Goal: Information Seeking & Learning: Learn about a topic

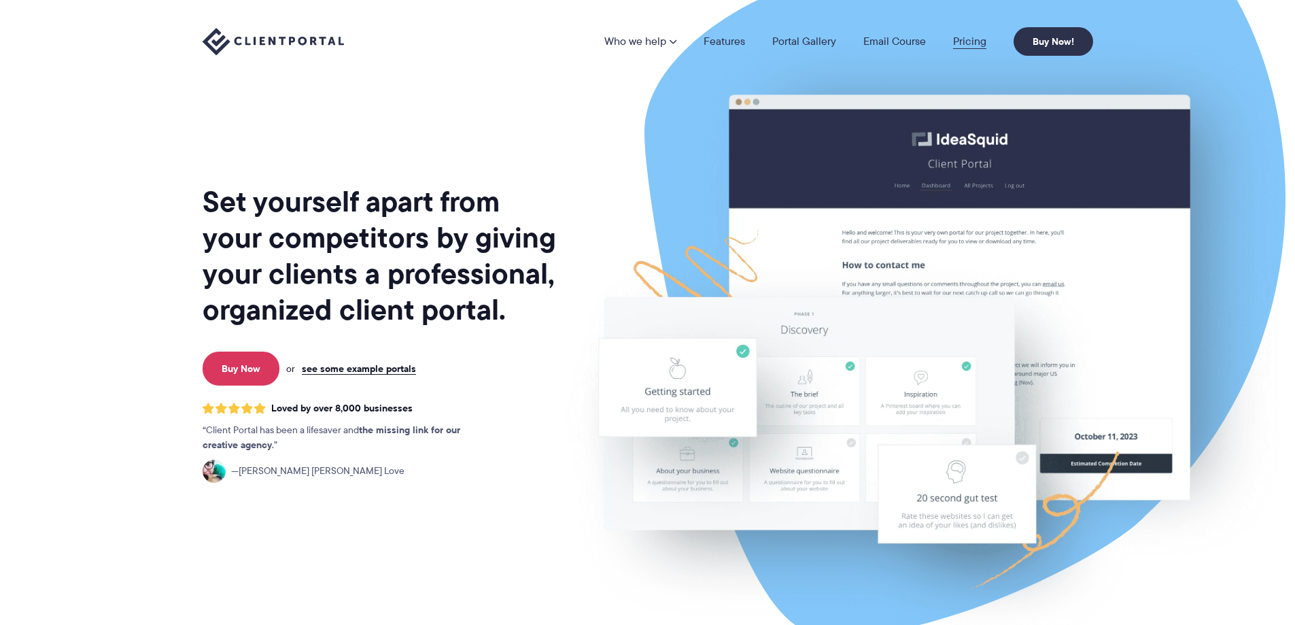
click at [981, 43] on link "Pricing" at bounding box center [969, 41] width 33 height 11
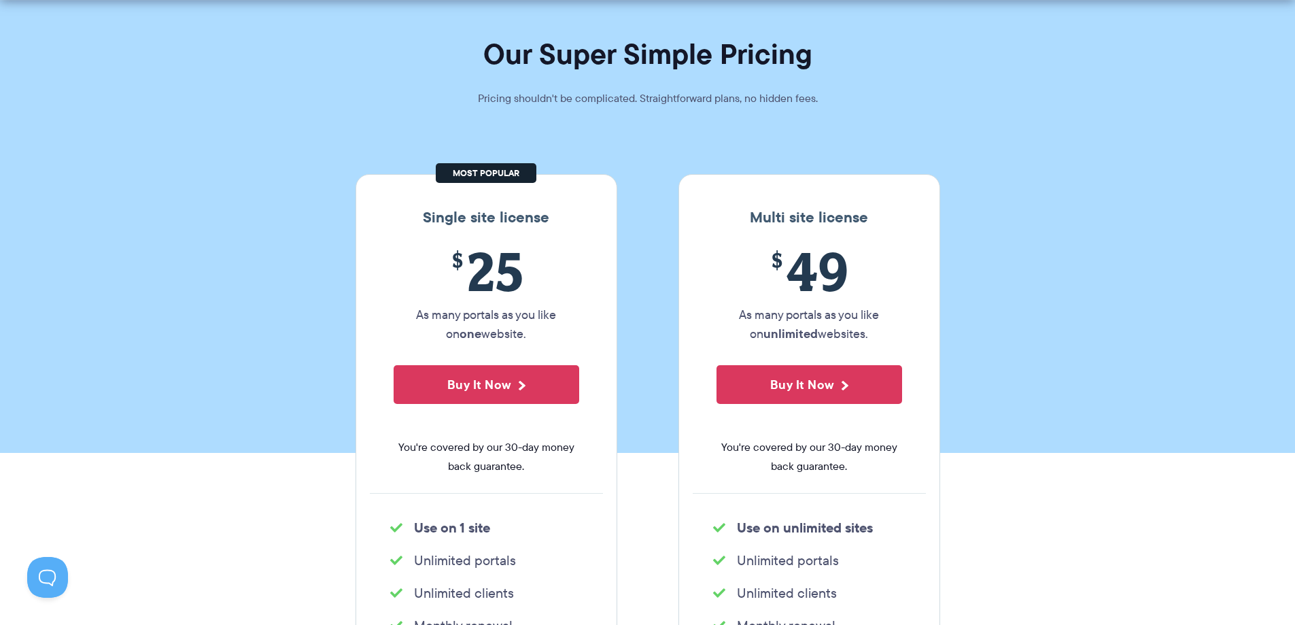
scroll to position [79, 0]
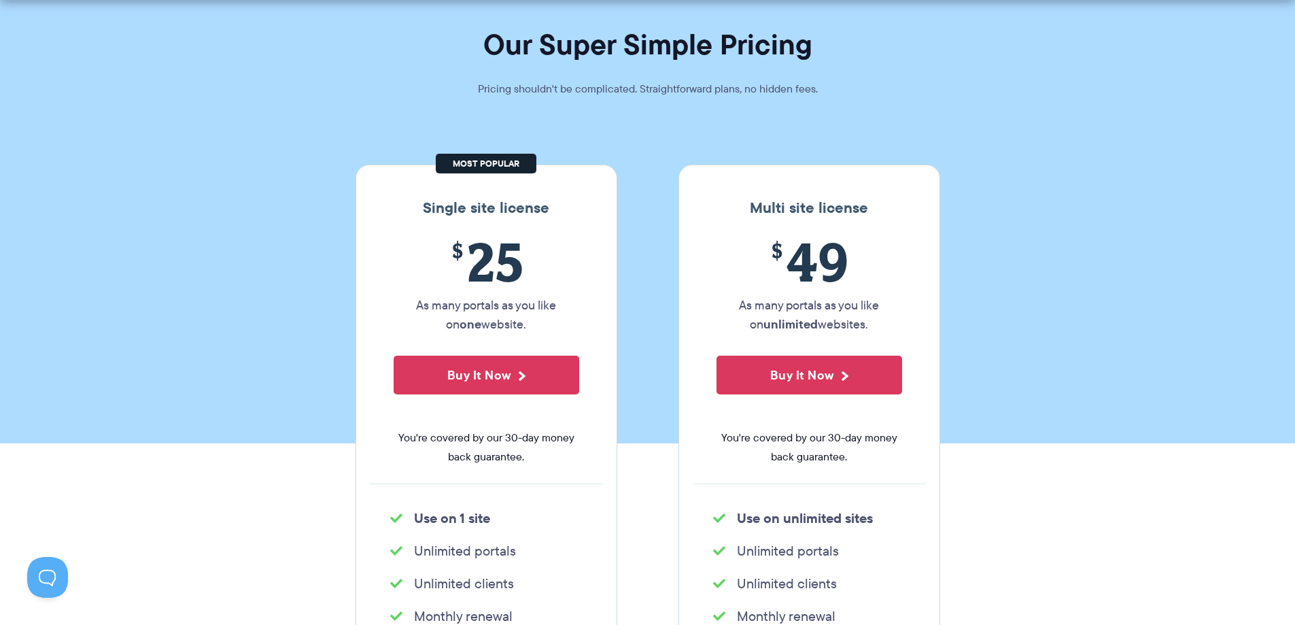
drag, startPoint x: 602, startPoint y: 450, endPoint x: 602, endPoint y: 486, distance: 36.0
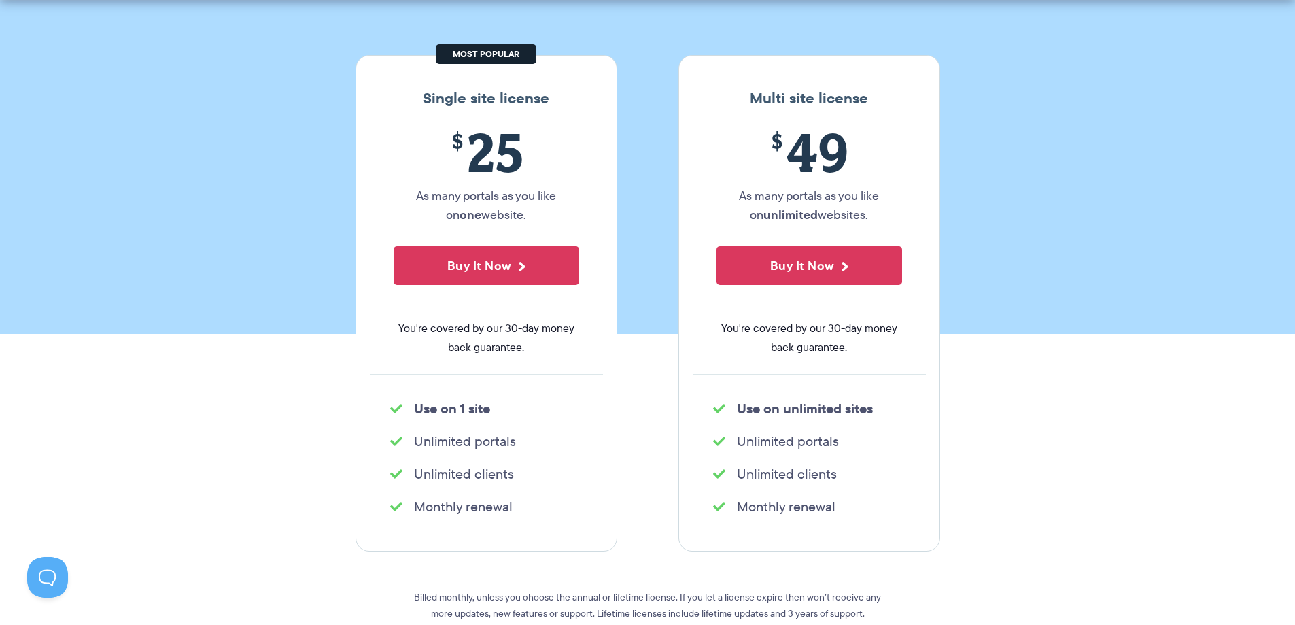
scroll to position [336, 0]
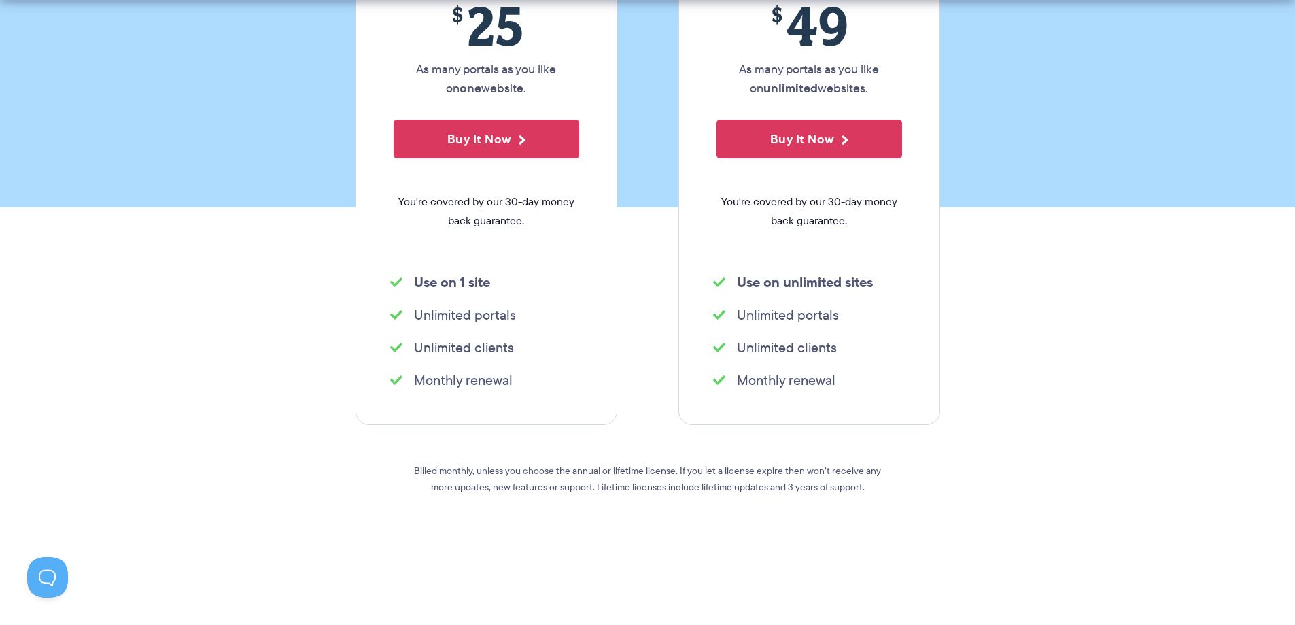
drag, startPoint x: 309, startPoint y: 422, endPoint x: 309, endPoint y: 495, distance: 72.8
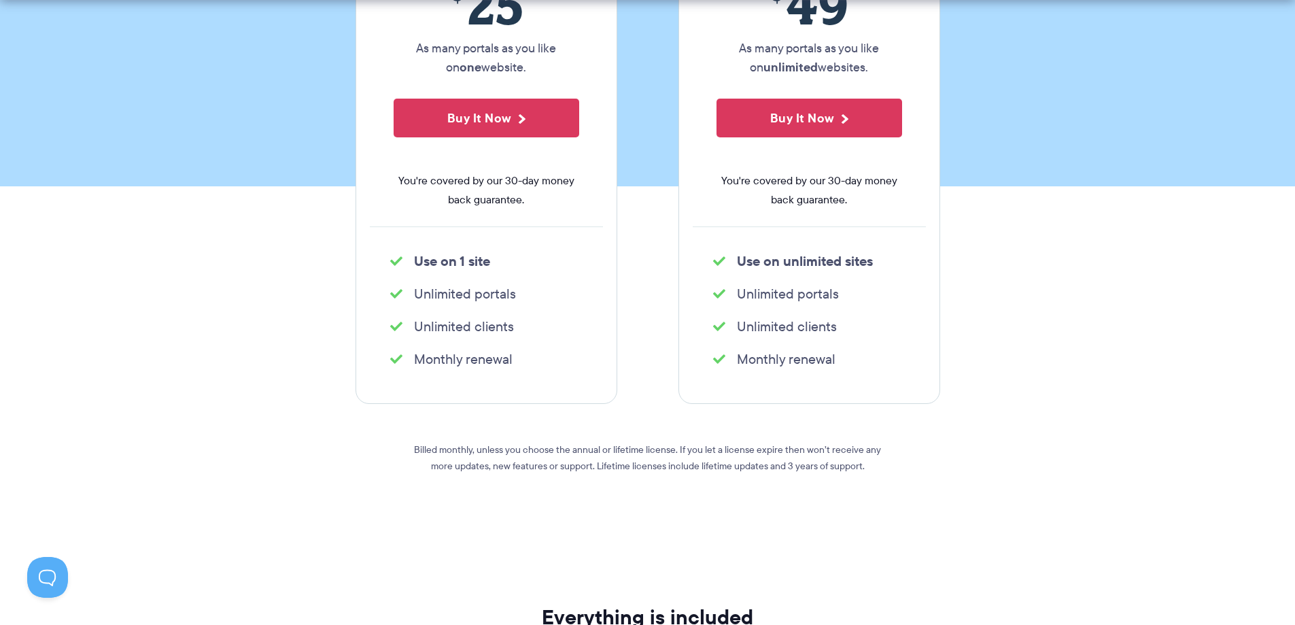
drag, startPoint x: 522, startPoint y: 361, endPoint x: 417, endPoint y: 351, distance: 105.2
click at [416, 352] on li "Monthly renewal" at bounding box center [486, 359] width 192 height 19
click at [538, 371] on ul "Monthly renewal" at bounding box center [486, 358] width 233 height 27
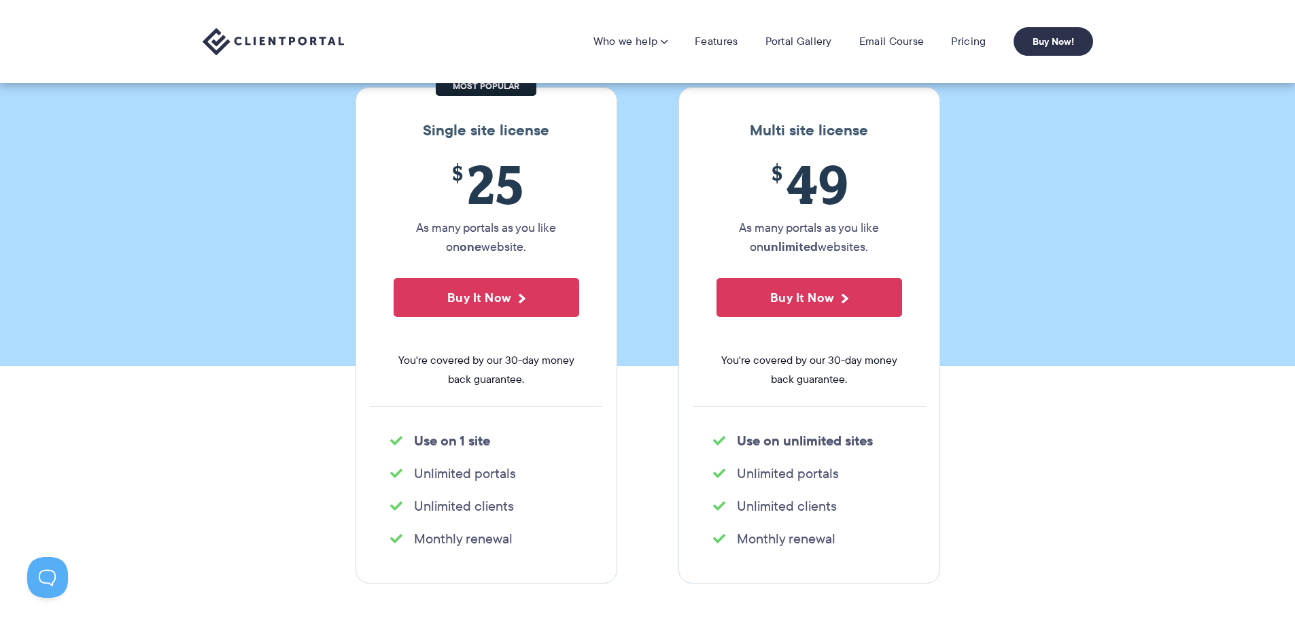
scroll to position [122, 0]
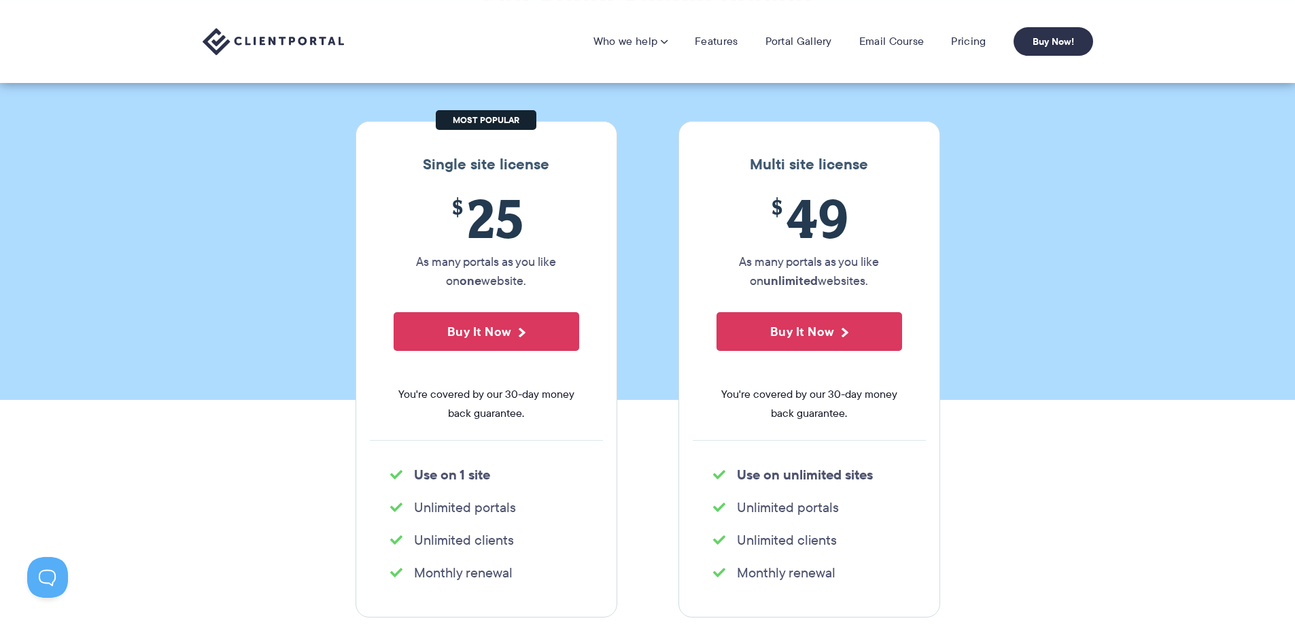
drag, startPoint x: 607, startPoint y: 422, endPoint x: 607, endPoint y: 413, distance: 9.5
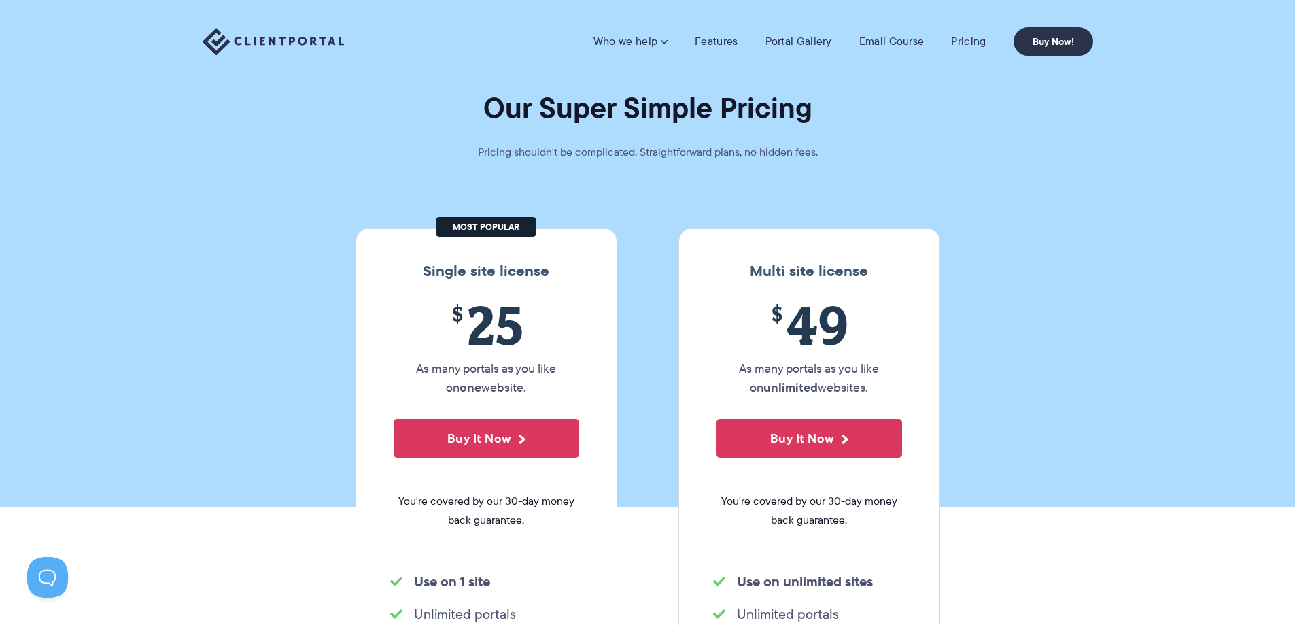
scroll to position [0, 0]
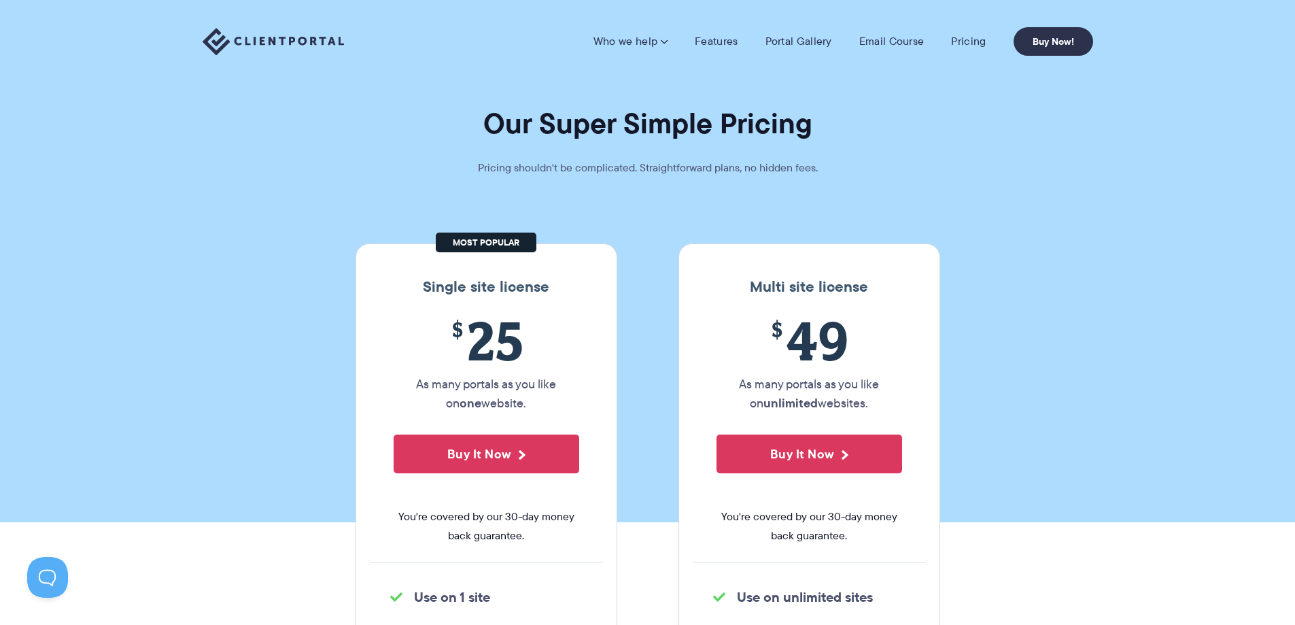
drag, startPoint x: 664, startPoint y: 418, endPoint x: 671, endPoint y: 339, distance: 78.5
drag, startPoint x: 637, startPoint y: 163, endPoint x: 865, endPoint y: 165, distance: 228.5
click at [847, 165] on p "Pricing shouldn't be complicated. Straightforward plans, no hidden fees." at bounding box center [648, 167] width 408 height 19
click at [874, 165] on section "Our Super Simple Pricing Pricing shouldn't be complicated. Straightforward plan…" at bounding box center [647, 261] width 1295 height 522
drag, startPoint x: 472, startPoint y: 163, endPoint x: 858, endPoint y: 175, distance: 386.5
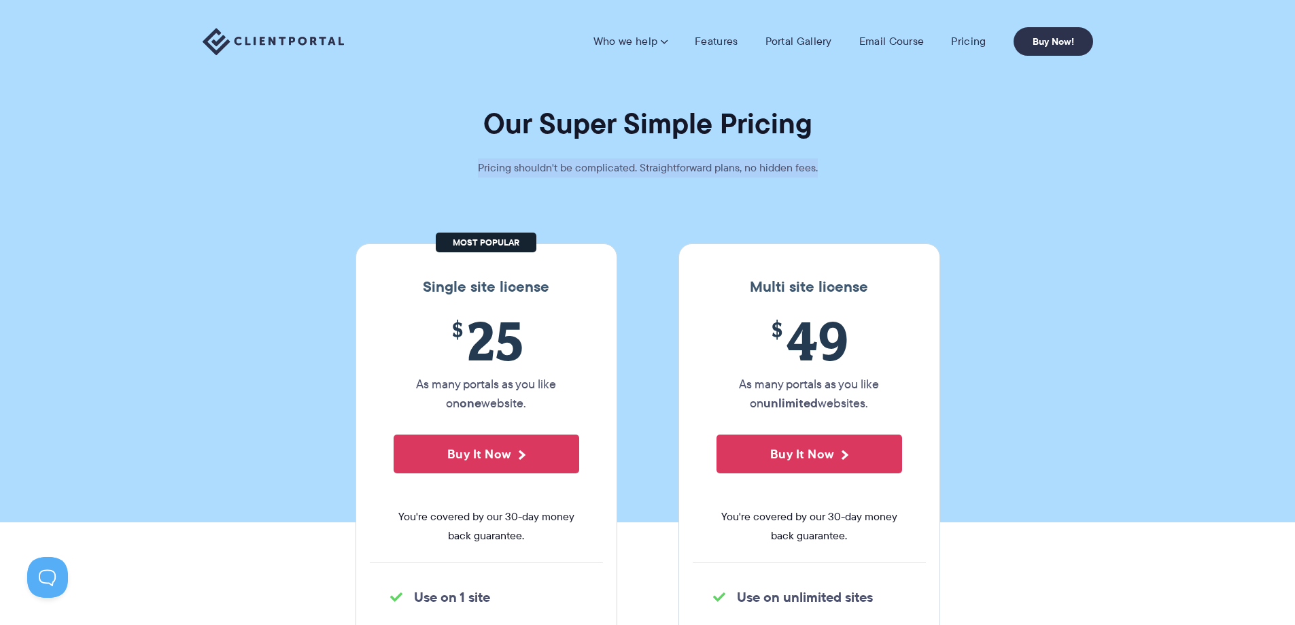
click at [858, 175] on section "Our Super Simple Pricing Pricing shouldn't be complicated. Straightforward plan…" at bounding box center [647, 261] width 1295 height 522
click at [1008, 177] on section "Our Super Simple Pricing Pricing shouldn't be complicated. Straightforward plan…" at bounding box center [647, 261] width 1295 height 522
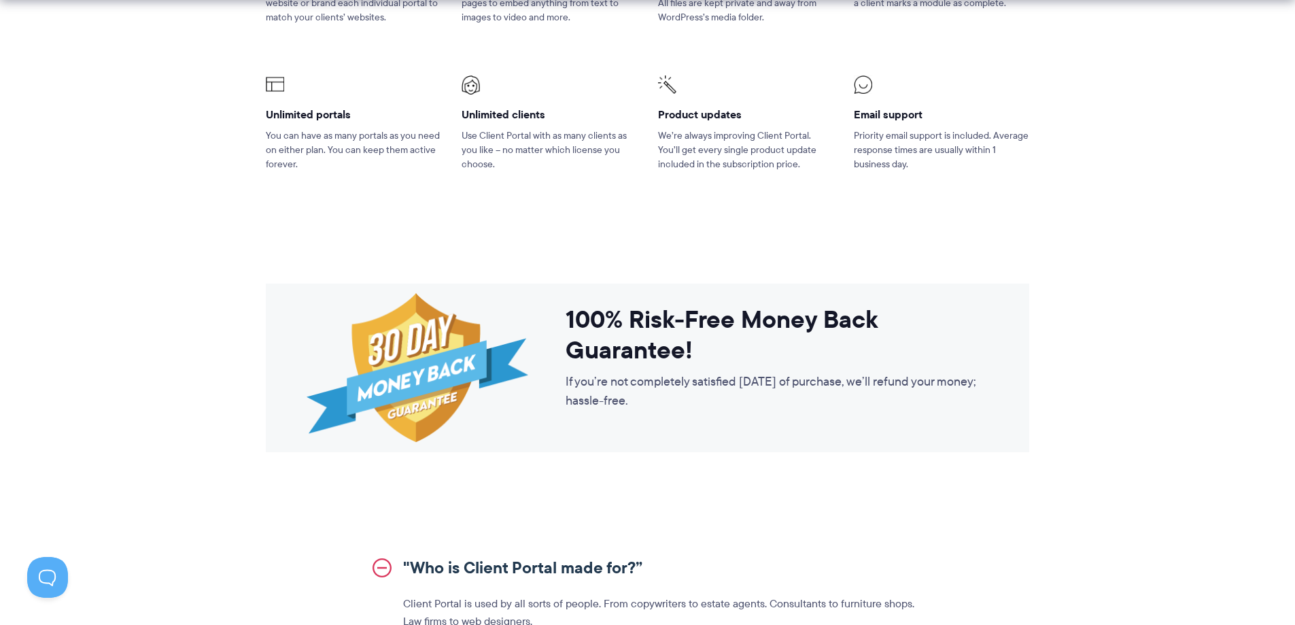
drag, startPoint x: 1016, startPoint y: 159, endPoint x: 987, endPoint y: 283, distance: 127.0
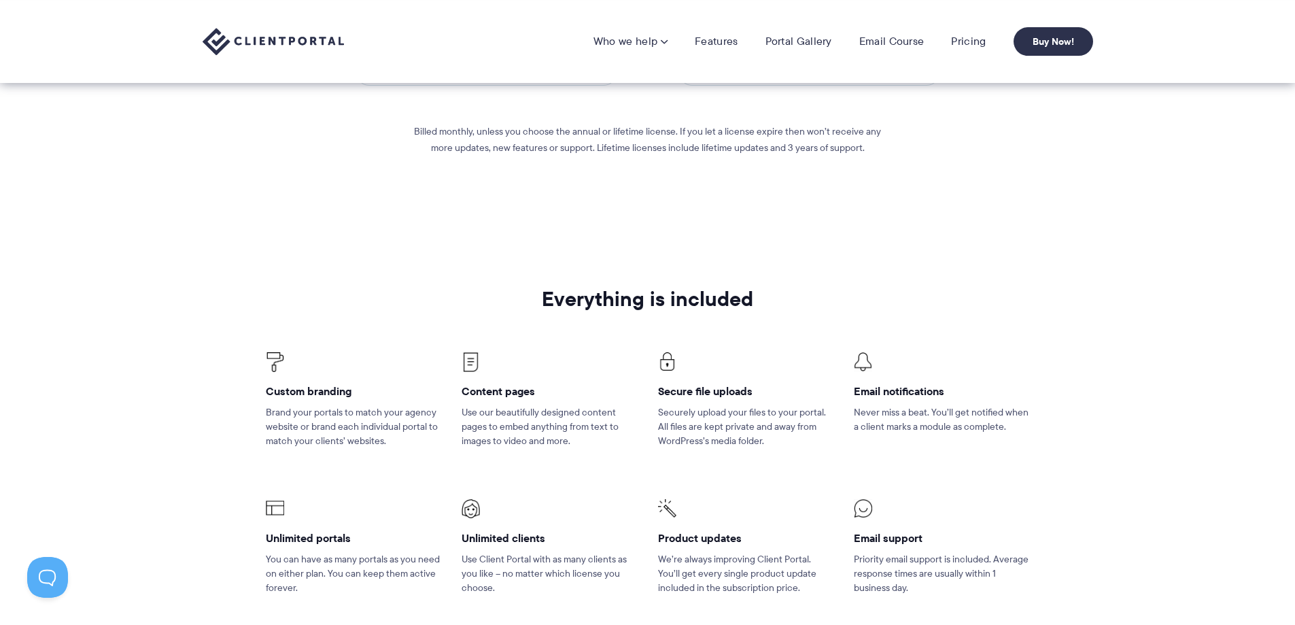
drag, startPoint x: 989, startPoint y: 283, endPoint x: 992, endPoint y: 205, distance: 78.2
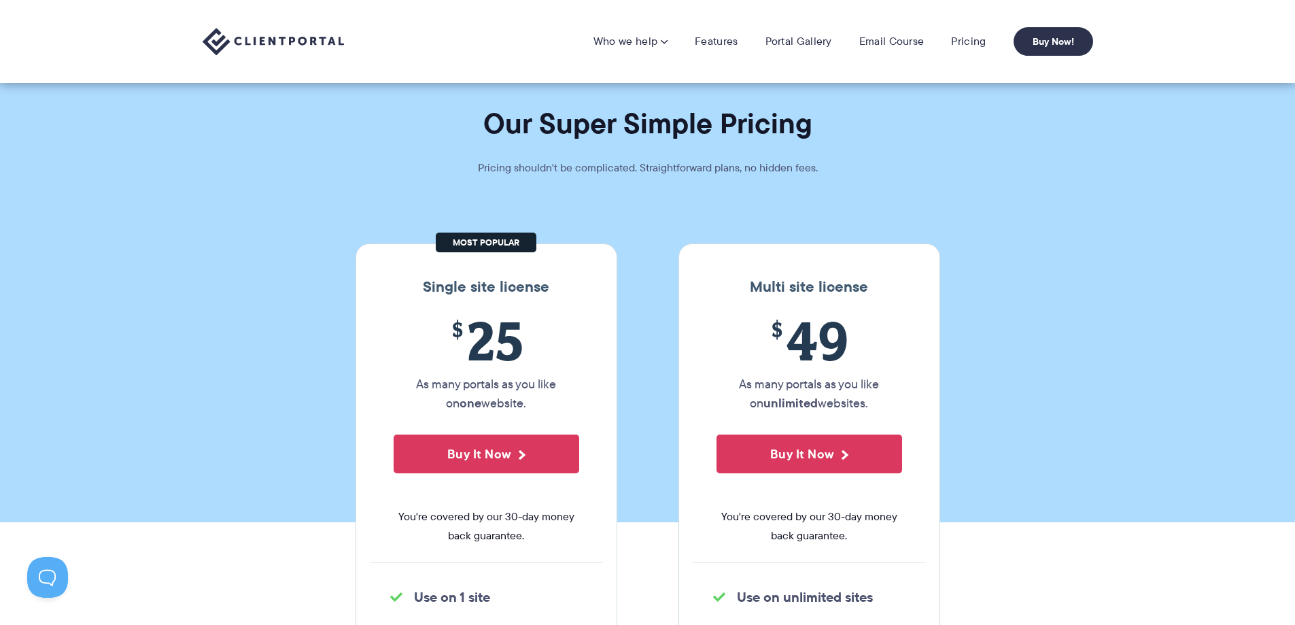
drag, startPoint x: 1062, startPoint y: 340, endPoint x: 1035, endPoint y: 188, distance: 154.6
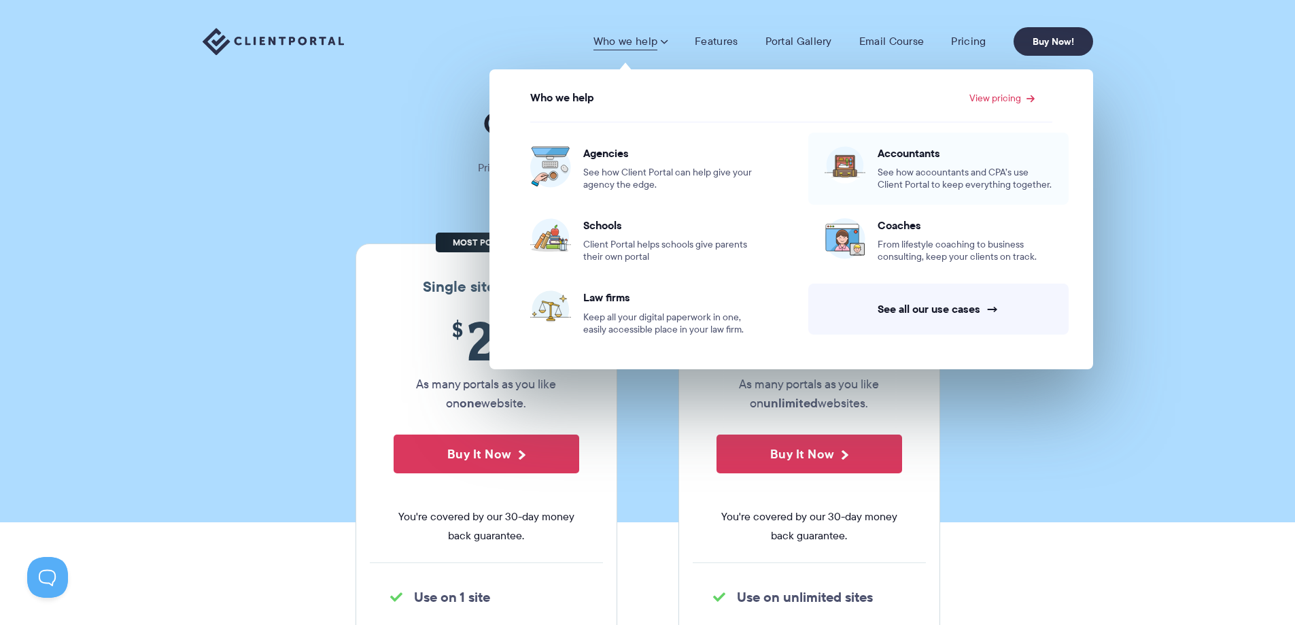
click at [905, 154] on span "Accountants" at bounding box center [965, 153] width 175 height 14
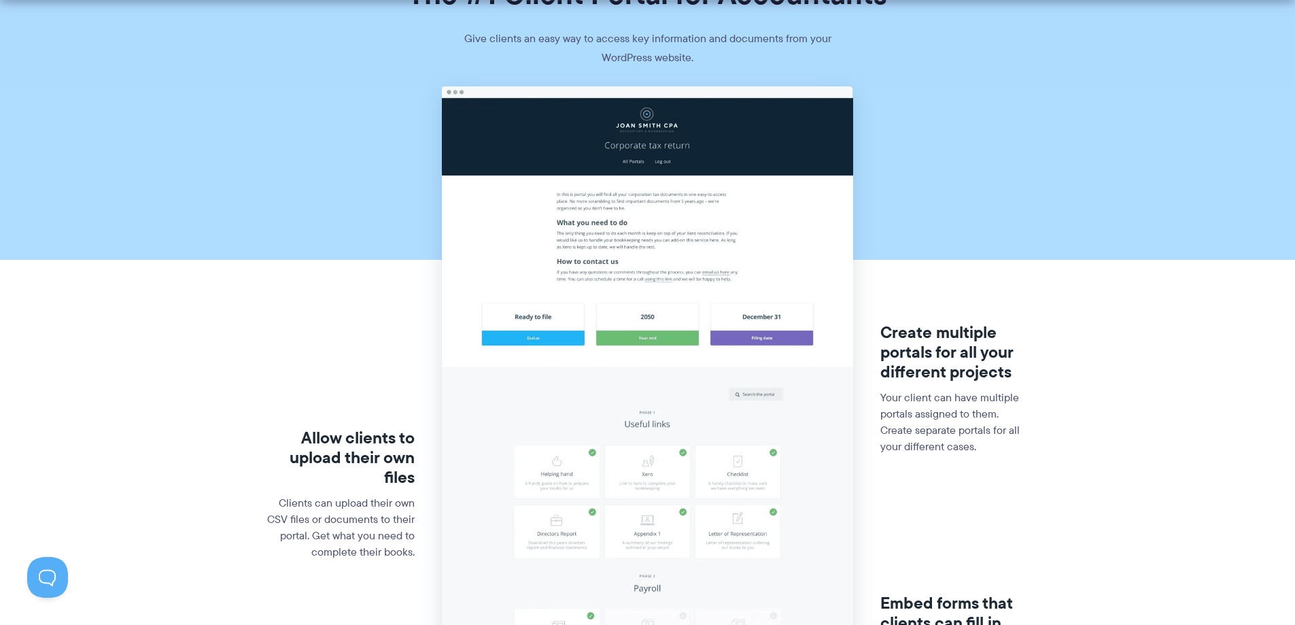
drag, startPoint x: 1108, startPoint y: 288, endPoint x: 1104, endPoint y: 307, distance: 19.6
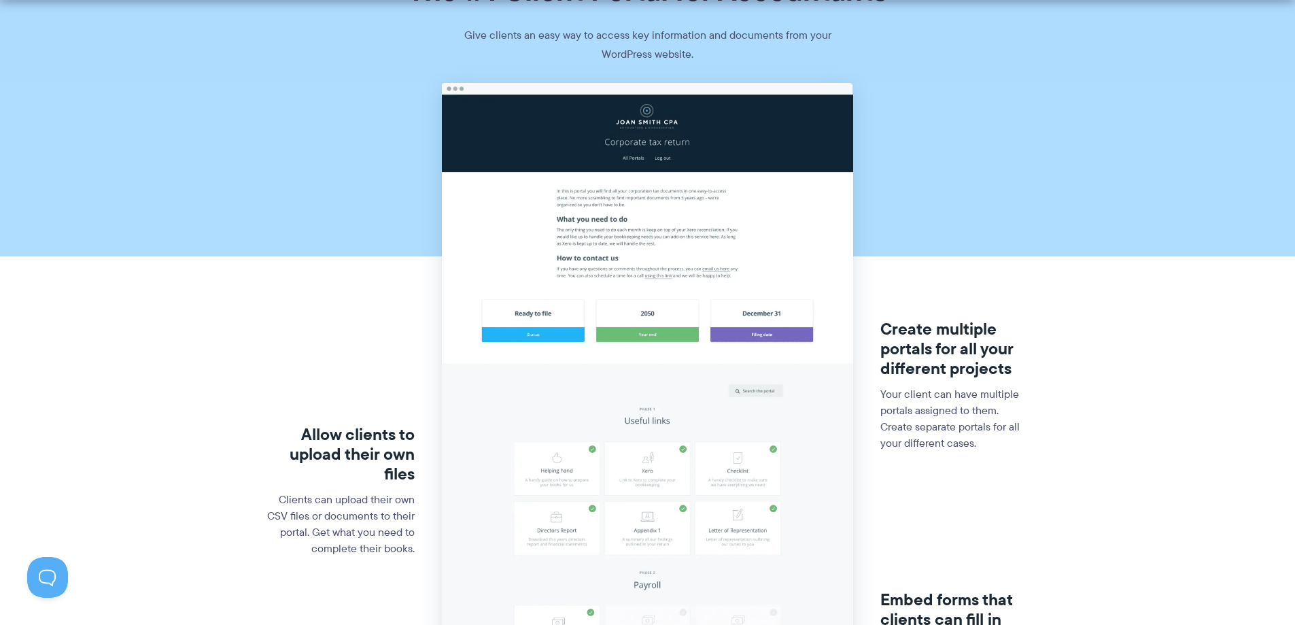
scroll to position [237, 0]
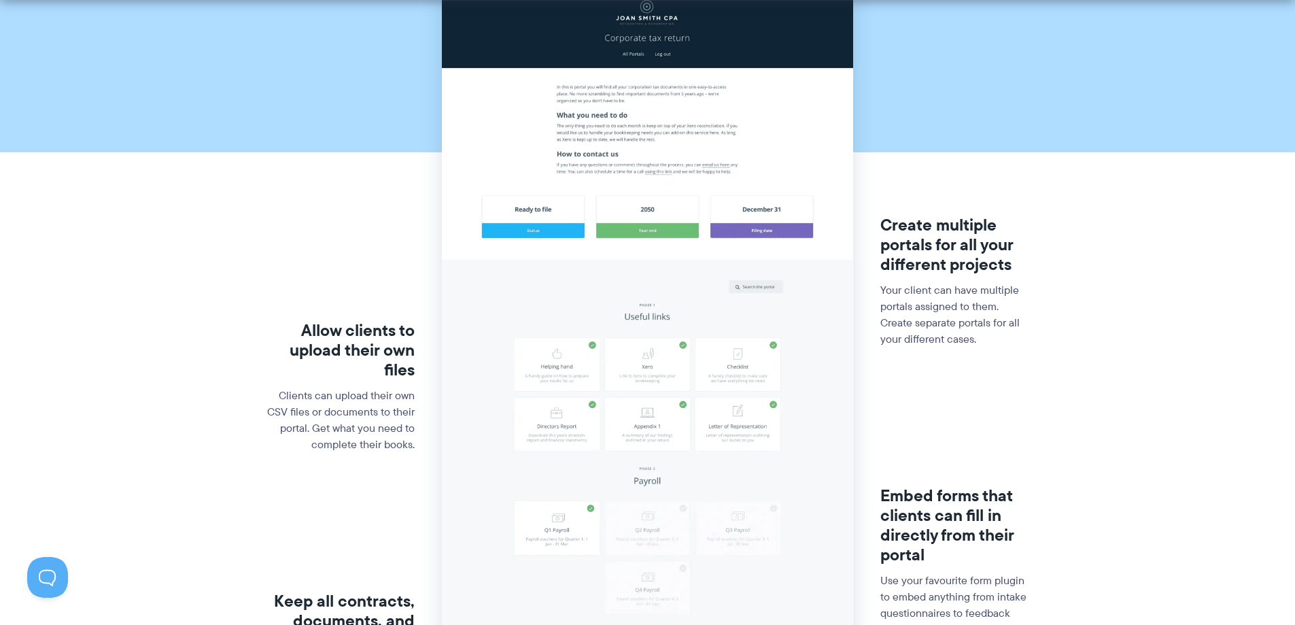
drag, startPoint x: 1051, startPoint y: 271, endPoint x: 1042, endPoint y: 320, distance: 49.8
click at [634, 266] on img at bounding box center [647, 432] width 411 height 906
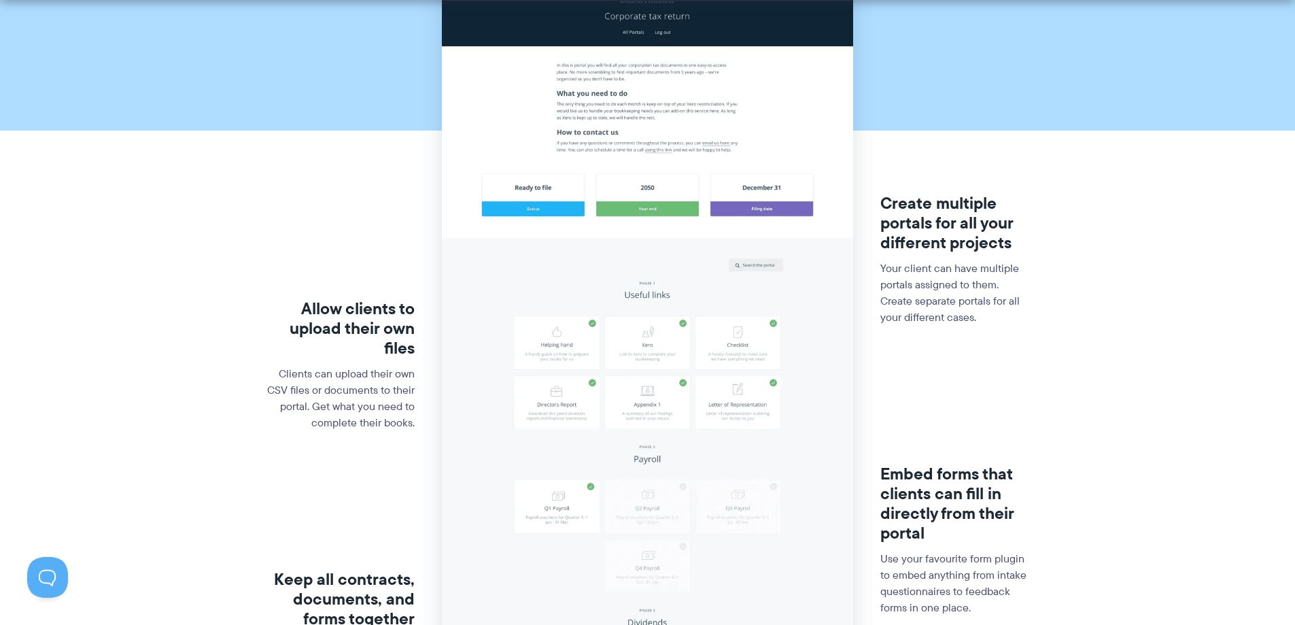
drag, startPoint x: 1047, startPoint y: 281, endPoint x: 1054, endPoint y: 304, distance: 24.1
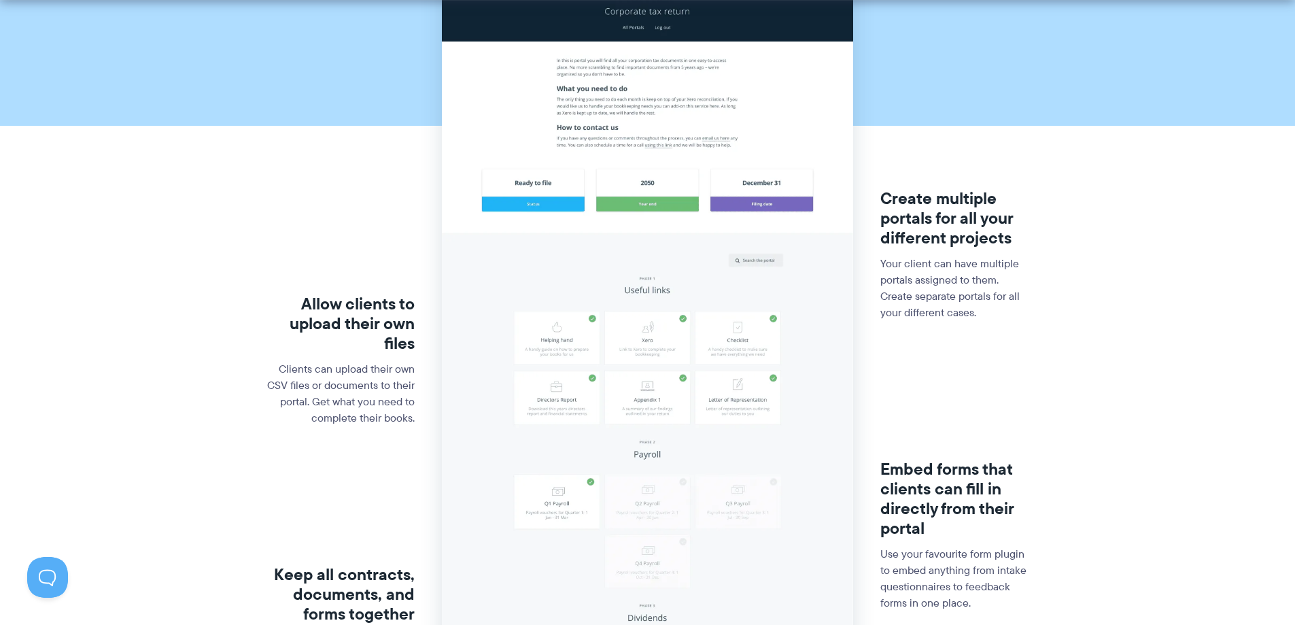
click at [549, 397] on img at bounding box center [647, 405] width 411 height 906
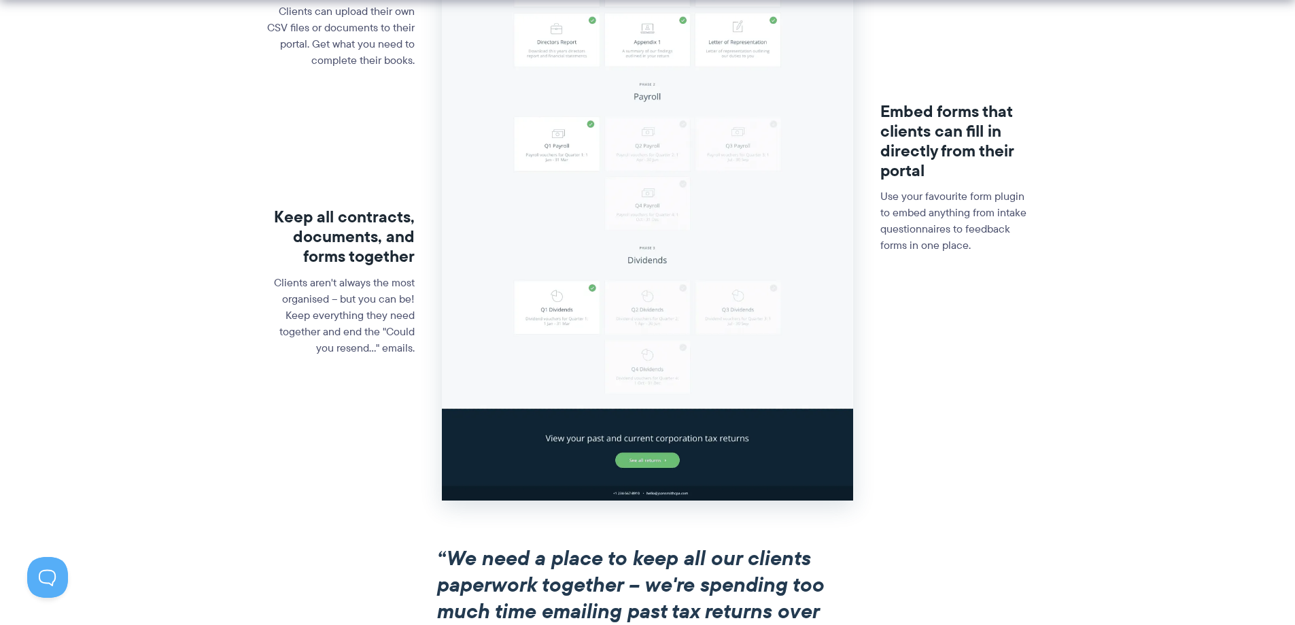
drag, startPoint x: 265, startPoint y: 373, endPoint x: 265, endPoint y: 400, distance: 27.2
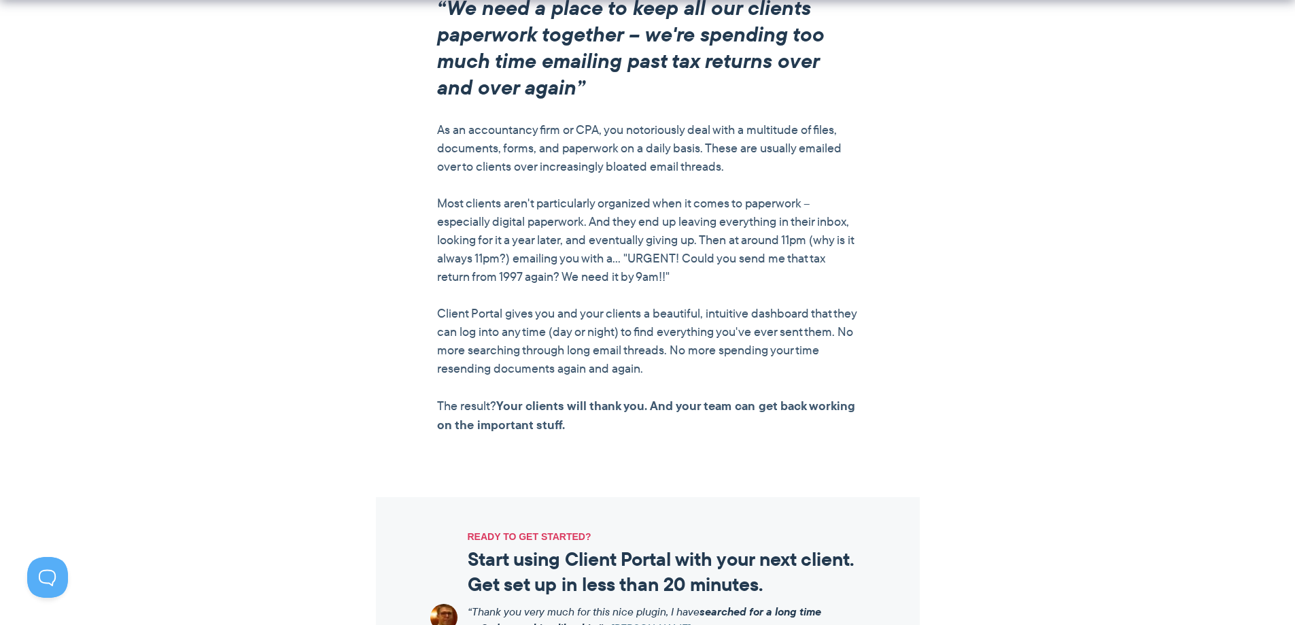
drag, startPoint x: 1000, startPoint y: 389, endPoint x: 1003, endPoint y: 486, distance: 96.6
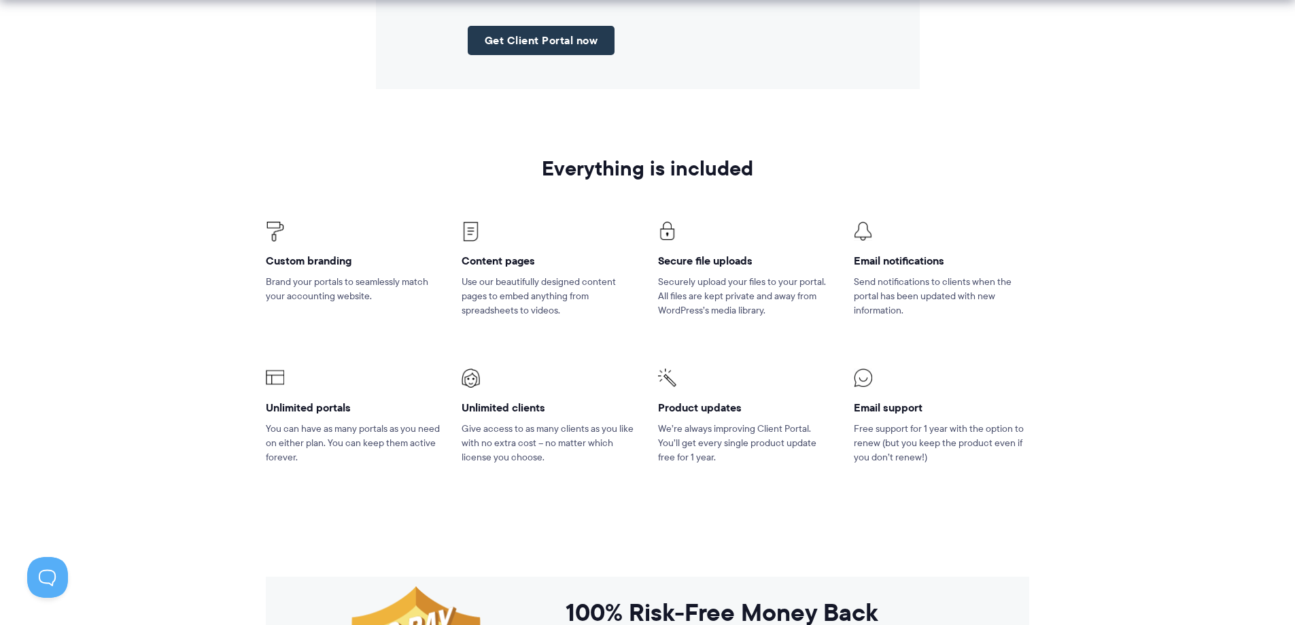
drag, startPoint x: 995, startPoint y: 355, endPoint x: 990, endPoint y: 445, distance: 90.6
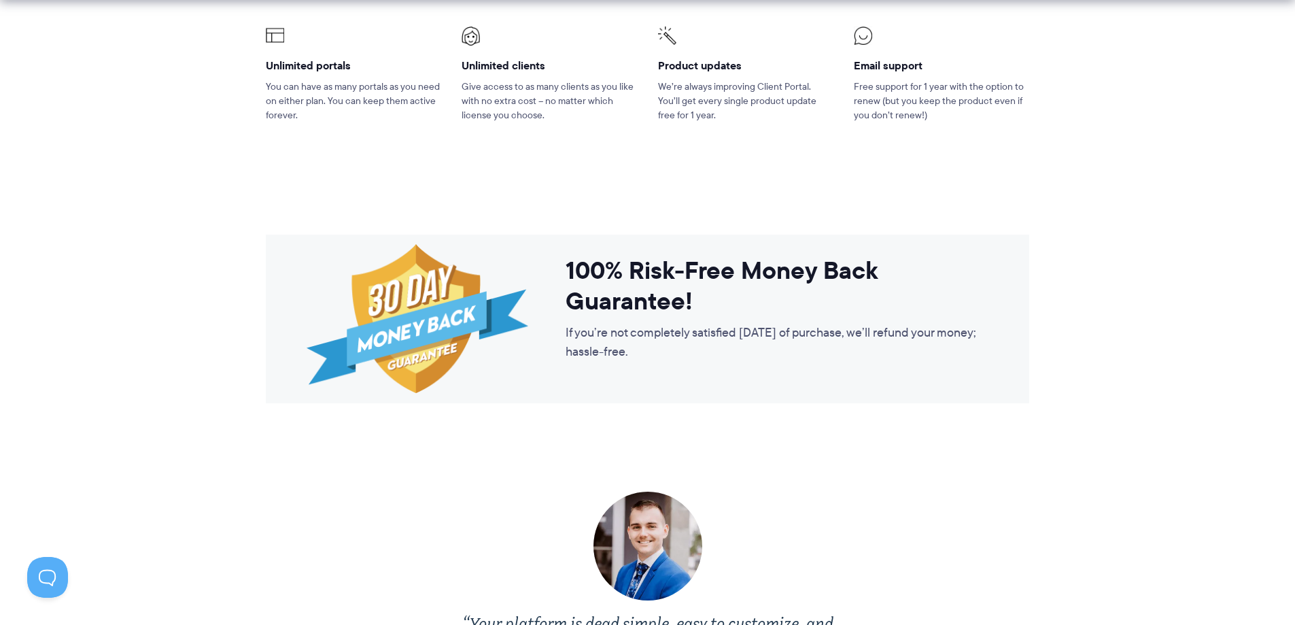
drag, startPoint x: 1120, startPoint y: 414, endPoint x: 1115, endPoint y: 507, distance: 93.3
